Goal: Check status: Check status

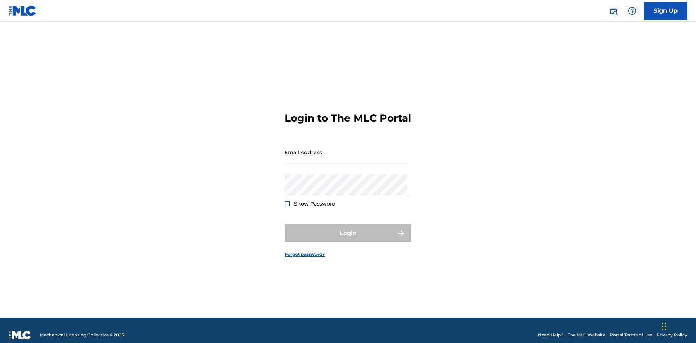
scroll to position [9, 0]
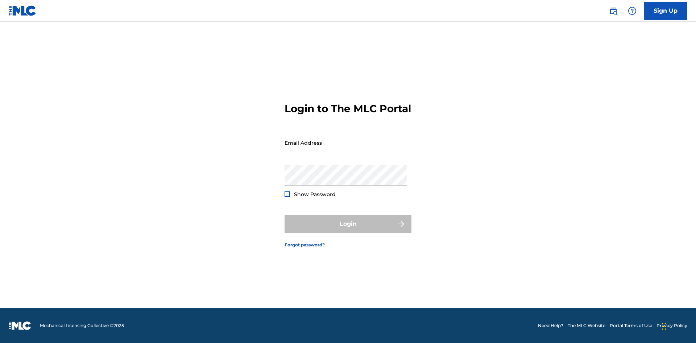
click at [346, 149] on input "Email Address" at bounding box center [345, 143] width 122 height 21
type input "[EMAIL_ADDRESS][DOMAIN_NAME]"
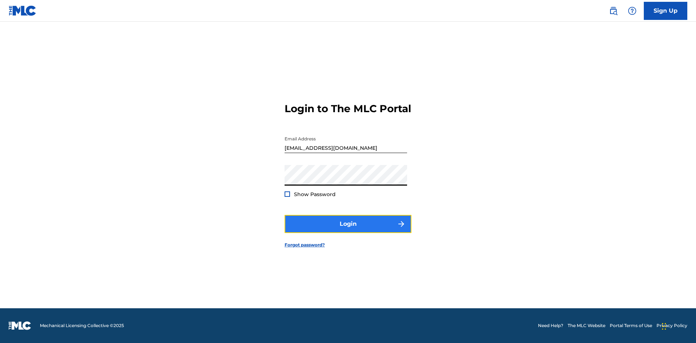
click at [348, 230] on button "Login" at bounding box center [347, 224] width 127 height 18
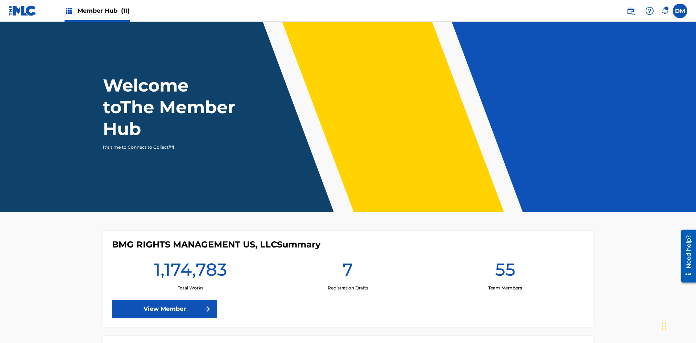
click at [97, 11] on span "Member Hub (11)" at bounding box center [104, 11] width 52 height 8
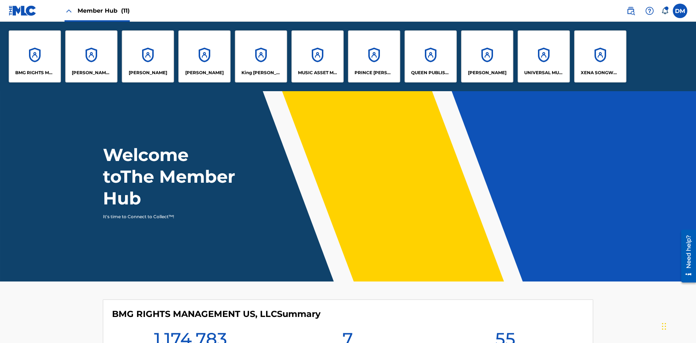
scroll to position [26, 0]
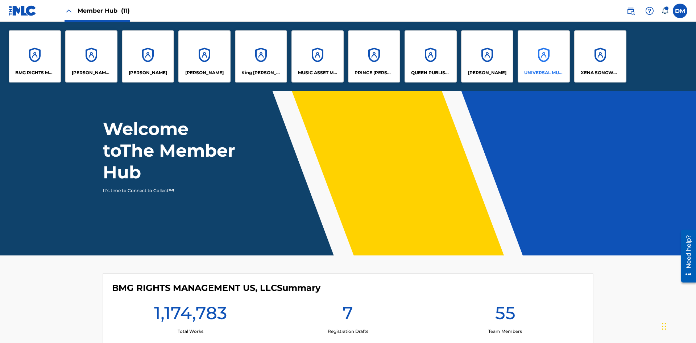
click at [543, 73] on p "UNIVERSAL MUSIC PUB GROUP" at bounding box center [543, 73] width 39 height 7
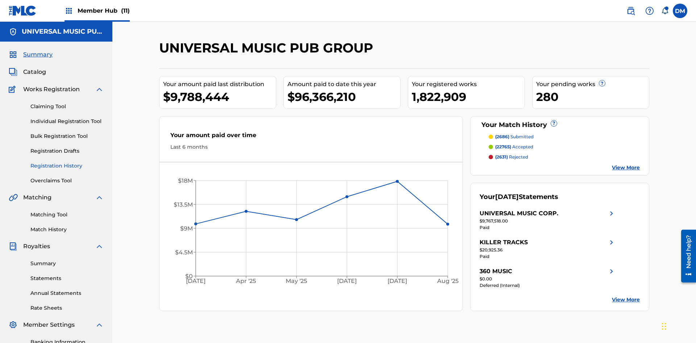
click at [67, 162] on link "Registration History" at bounding box center [66, 166] width 73 height 8
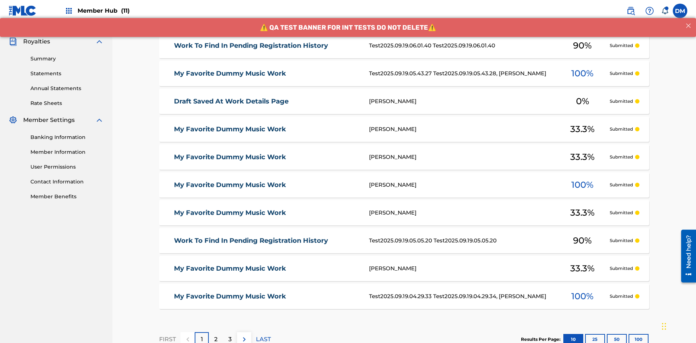
scroll to position [167, 0]
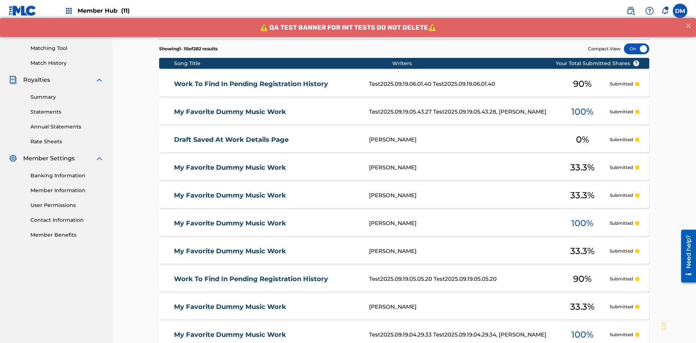
click at [636, 49] on div at bounding box center [635, 48] width 25 height 11
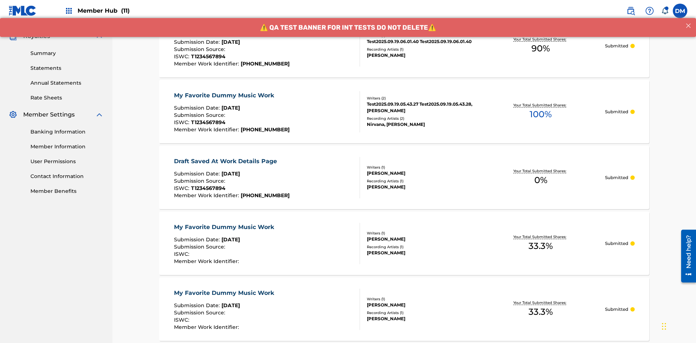
scroll to position [69, 0]
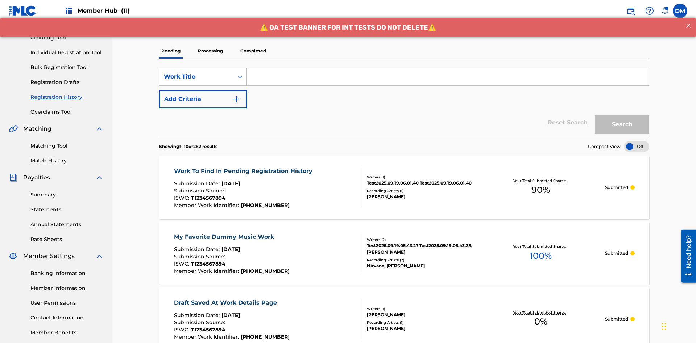
click at [210, 51] on p "Processing" at bounding box center [210, 50] width 29 height 15
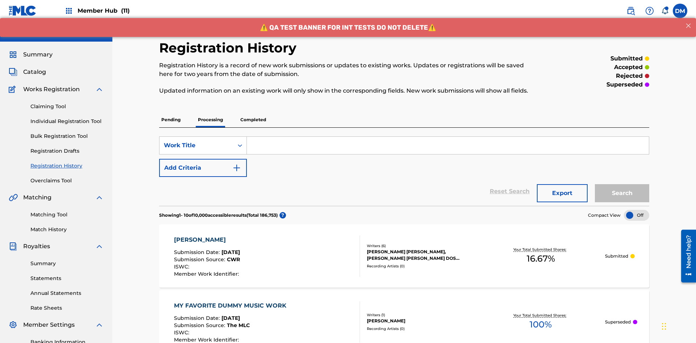
scroll to position [167, 0]
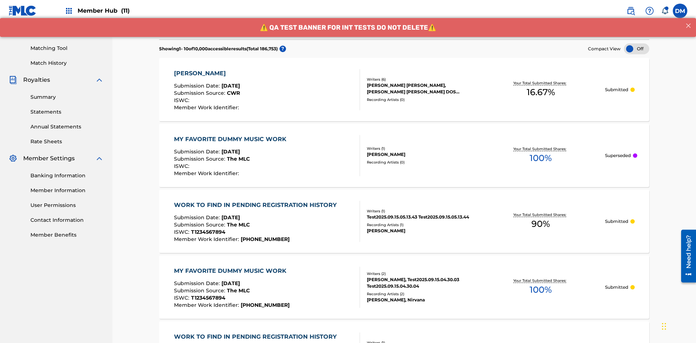
click at [636, 49] on div at bounding box center [635, 48] width 25 height 11
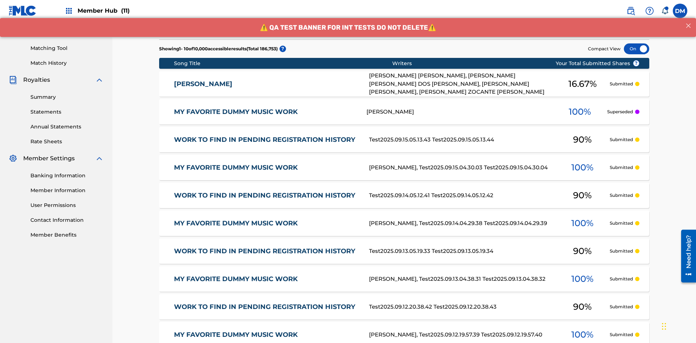
click at [636, 49] on div at bounding box center [635, 48] width 25 height 11
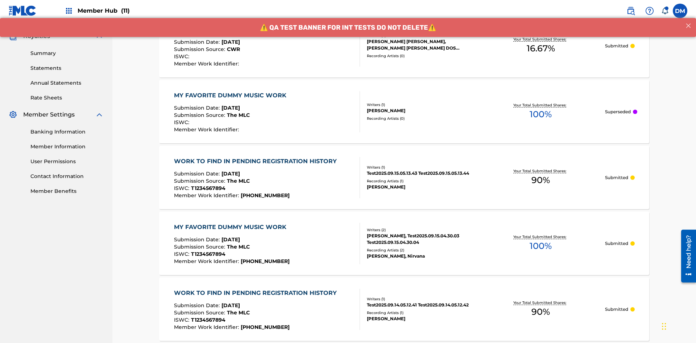
scroll to position [69, 0]
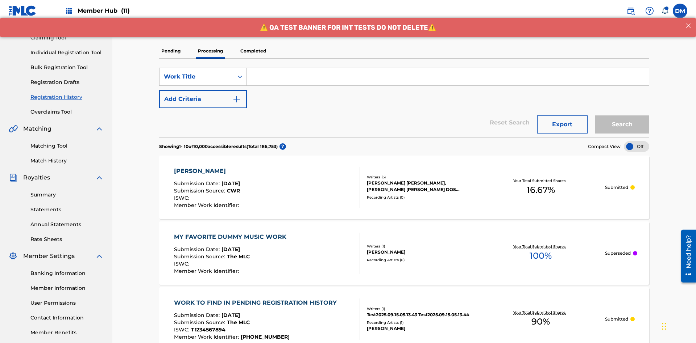
click at [253, 51] on p "Completed" at bounding box center [253, 50] width 30 height 15
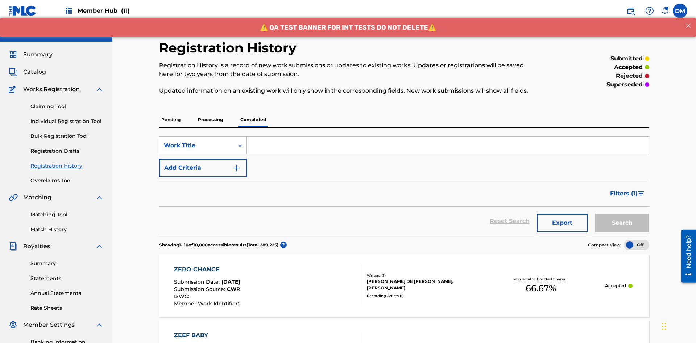
scroll to position [196, 0]
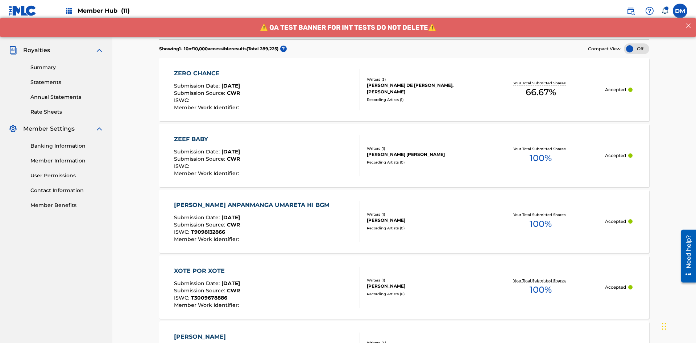
click at [636, 49] on div at bounding box center [635, 48] width 25 height 11
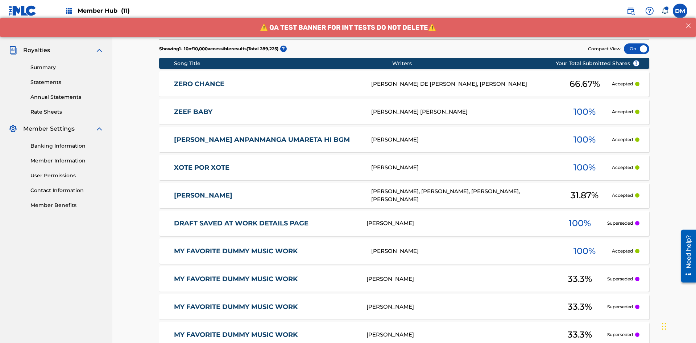
click at [636, 49] on div at bounding box center [635, 48] width 25 height 11
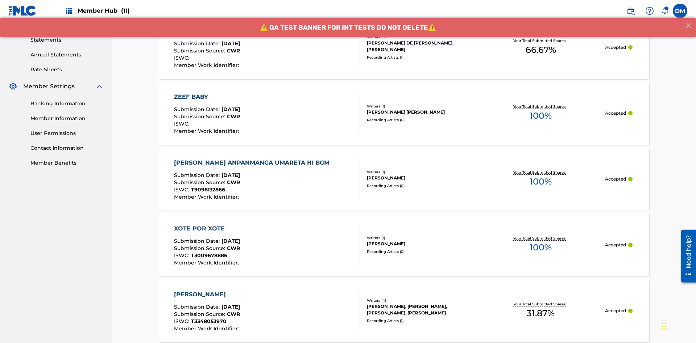
scroll to position [240, 0]
